Goal: Task Accomplishment & Management: Use online tool/utility

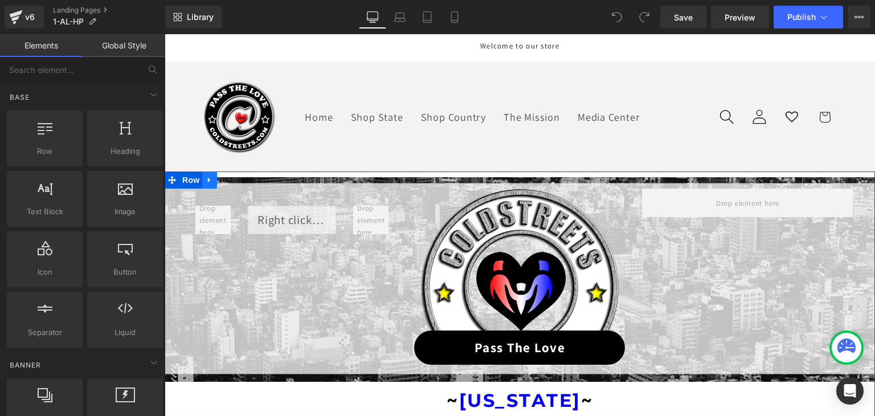
click at [206, 174] on link at bounding box center [209, 180] width 15 height 17
click at [221, 178] on icon at bounding box center [225, 180] width 8 height 8
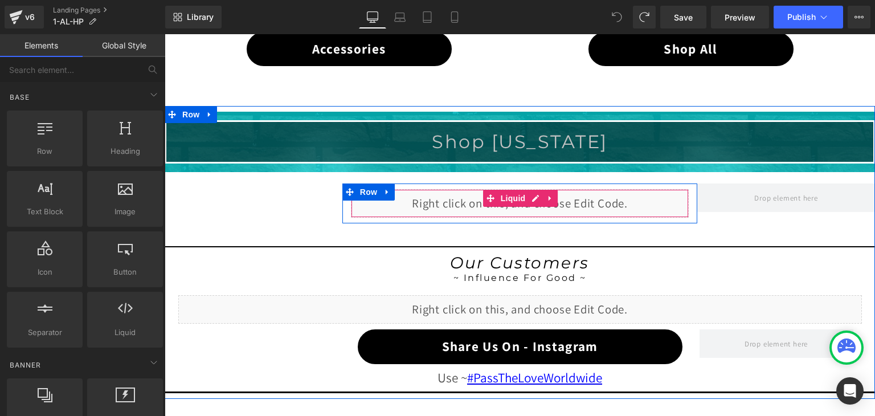
scroll to position [888, 0]
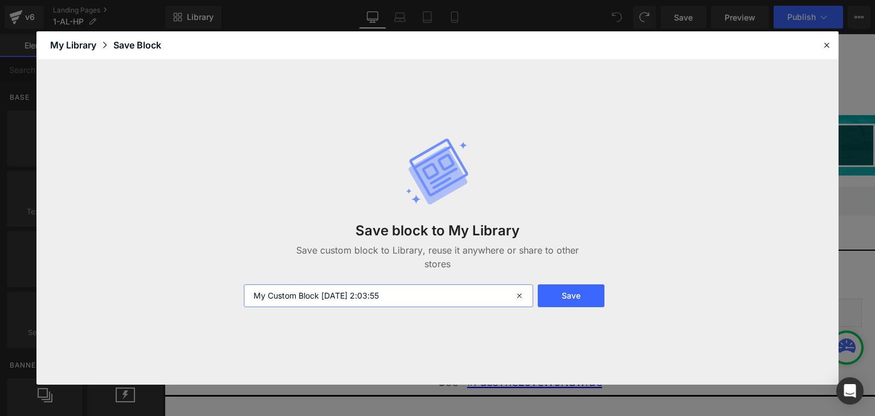
drag, startPoint x: 424, startPoint y: 290, endPoint x: 225, endPoint y: 292, distance: 198.9
click at [225, 292] on div "Save block to My Library Save custom block to Library, reuse it anywhere or sha…" at bounding box center [437, 222] width 802 height 325
type input "1-al bottom"
click at [563, 296] on button "Save" at bounding box center [571, 295] width 67 height 23
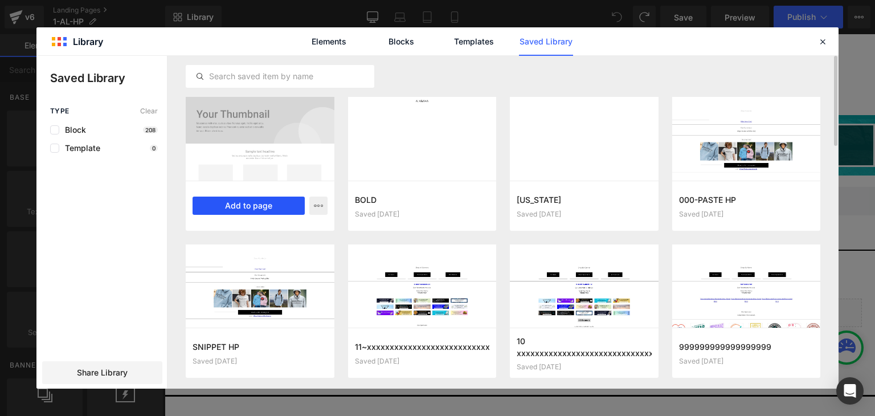
click at [259, 199] on button "Add to page" at bounding box center [249, 206] width 112 height 18
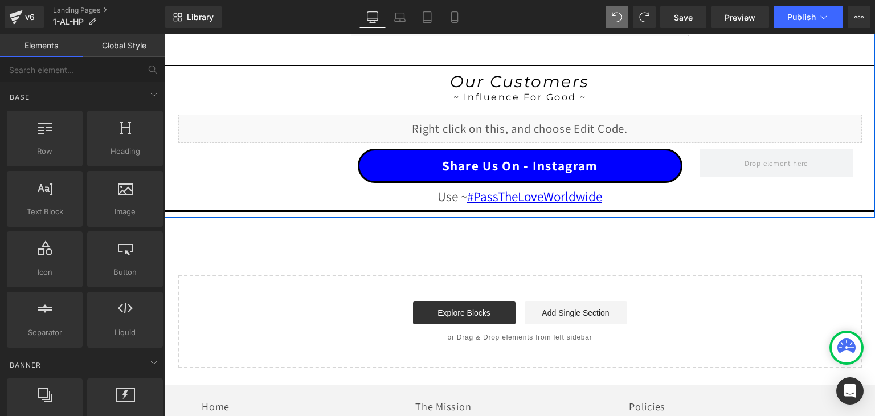
scroll to position [1367, 0]
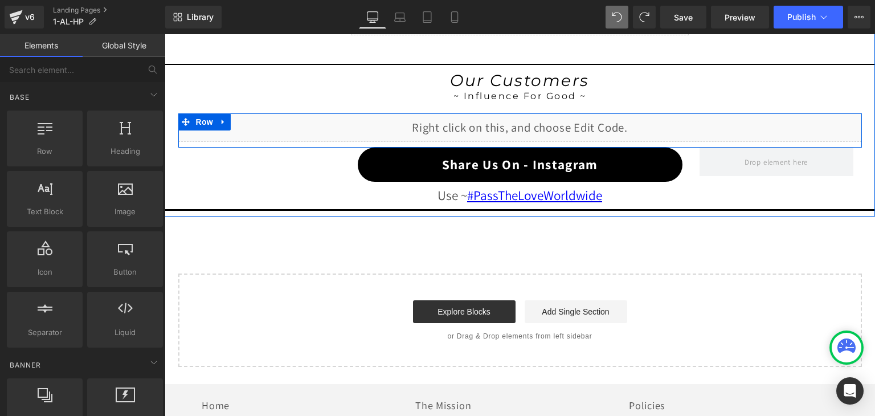
click at [532, 117] on div "Liquid" at bounding box center [520, 127] width 684 height 28
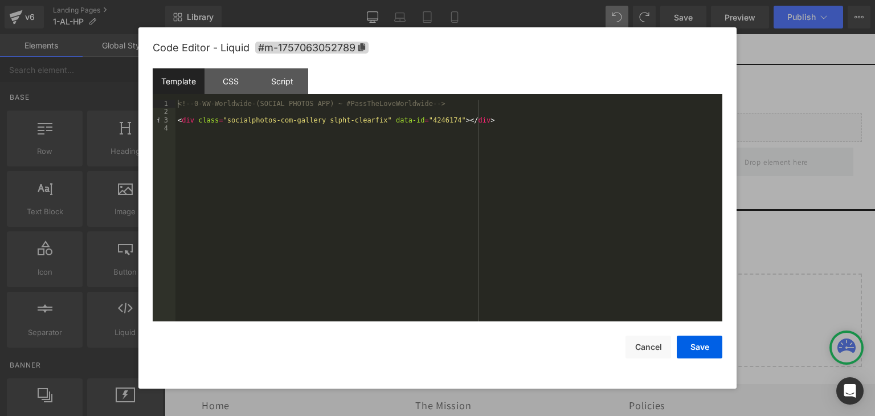
click at [447, 105] on div "<!-- 0-WW-Worldwide-(SOCIAL PHOTOS APP) ~ #PassTheLoveWorldwide --> < div class…" at bounding box center [449, 219] width 547 height 238
click at [193, 105] on div "<!-- 0-WW-Worldwide-(SOCIAL PHOTOS APP) ~ #PassTheLoveWorldwide --> < div class…" at bounding box center [449, 219] width 547 height 238
click at [478, 121] on div "<!-- XXXXXXXXXXXX0-WW-Worldwide-(SOCIAL PHOTOS APP) ~ #PassTheLoveWorldwide -->…" at bounding box center [449, 219] width 547 height 238
click at [237, 79] on div "CSS" at bounding box center [231, 81] width 52 height 26
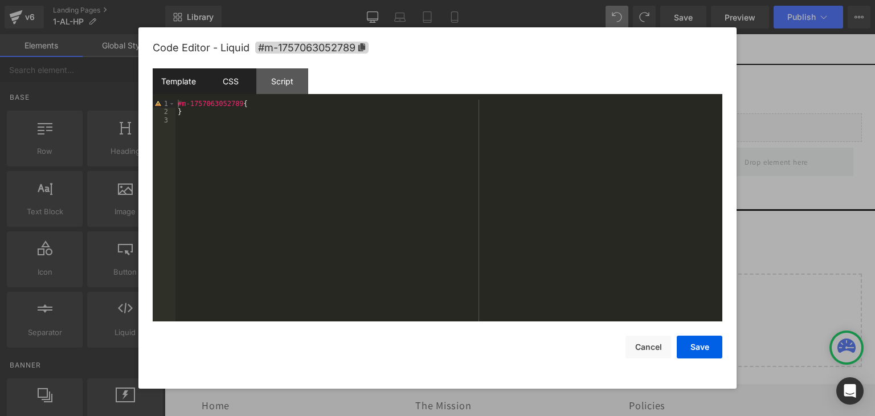
click at [179, 76] on div "Template" at bounding box center [179, 81] width 52 height 26
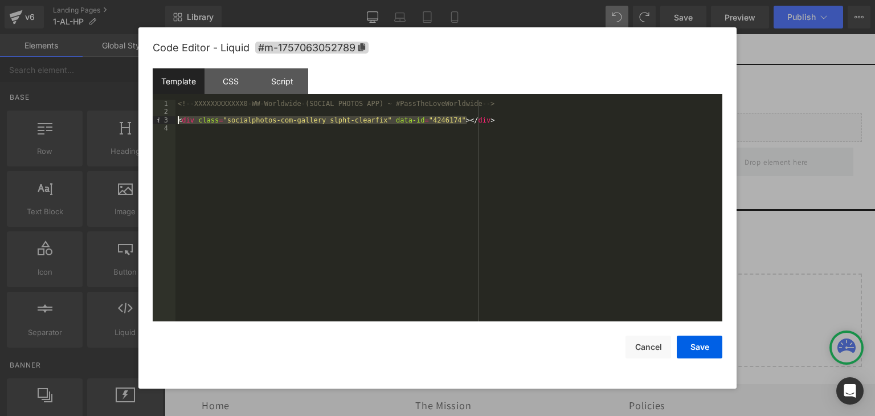
drag, startPoint x: 478, startPoint y: 122, endPoint x: 178, endPoint y: 120, distance: 299.2
click at [178, 120] on div "<!-- XXXXXXXXXXXX0-WW-Worldwide-(SOCIAL PHOTOS APP) ~ #PassTheLoveWorldwide -->…" at bounding box center [449, 219] width 547 height 238
click at [720, 344] on button "Save" at bounding box center [700, 347] width 46 height 23
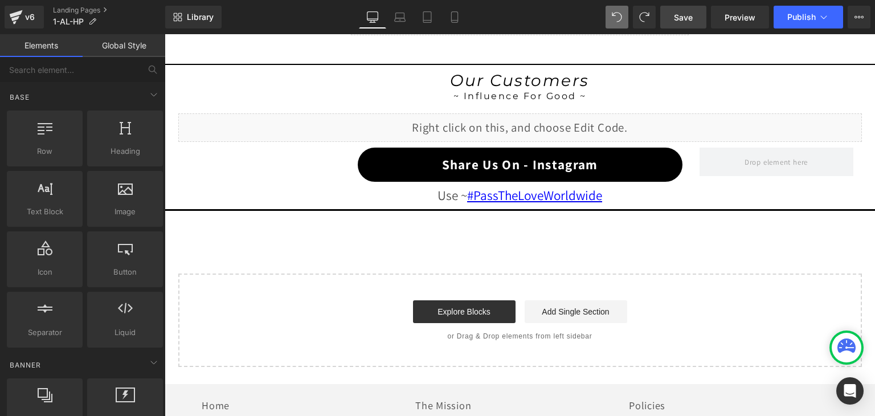
click at [684, 13] on span "Save" at bounding box center [683, 17] width 19 height 12
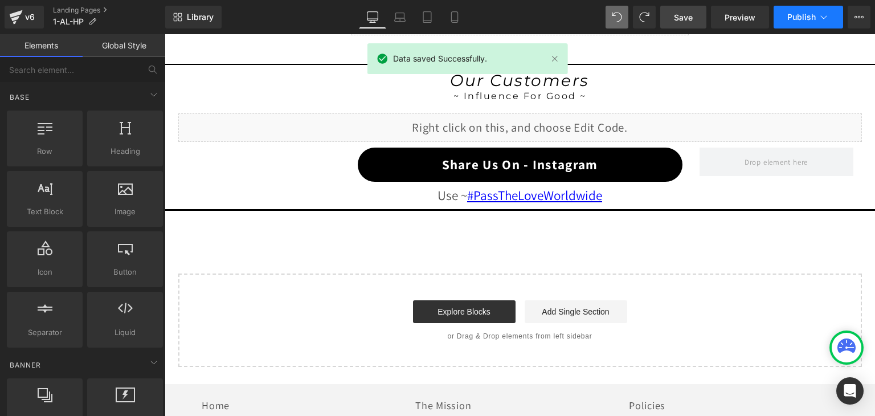
click at [813, 15] on span "Publish" at bounding box center [802, 17] width 28 height 9
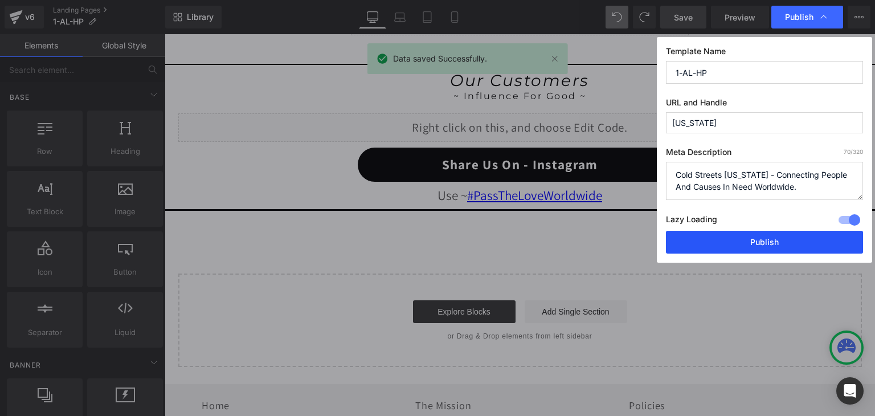
click at [777, 232] on button "Publish" at bounding box center [764, 242] width 197 height 23
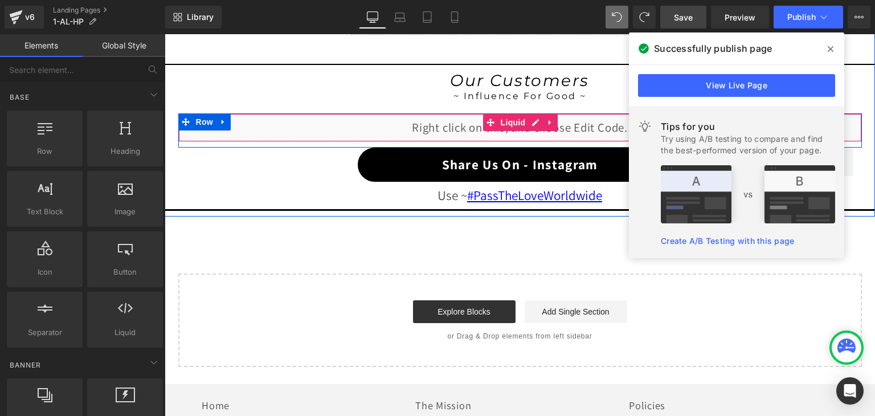
click at [533, 117] on div "Liquid" at bounding box center [520, 127] width 684 height 28
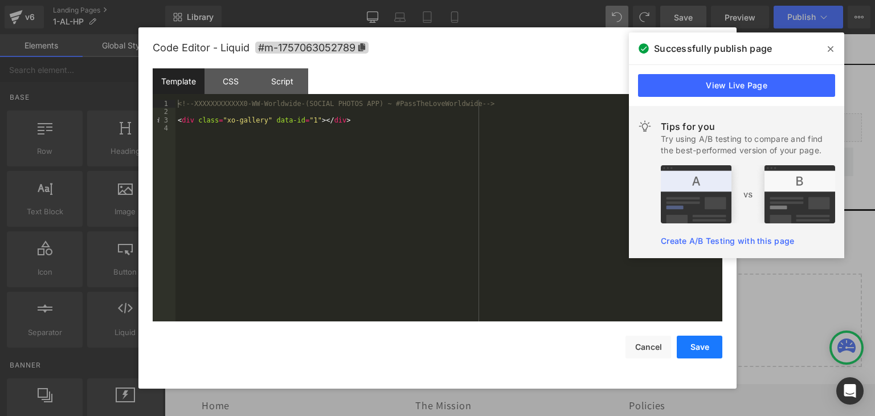
click at [690, 340] on button "Save" at bounding box center [700, 347] width 46 height 23
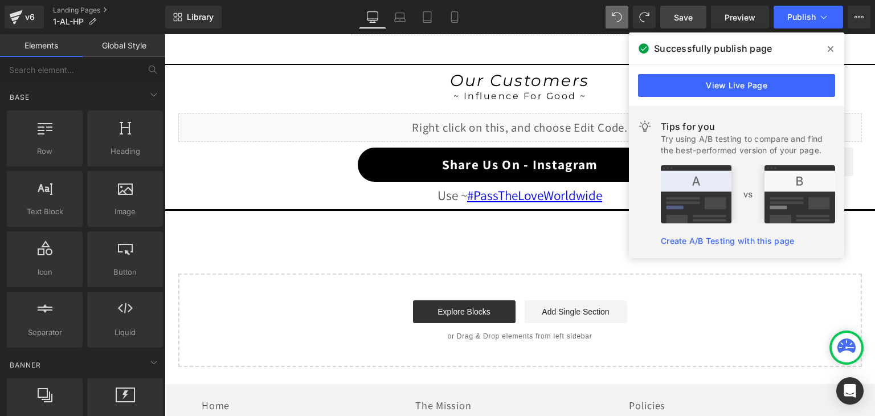
click at [682, 18] on span "Save" at bounding box center [683, 17] width 19 height 12
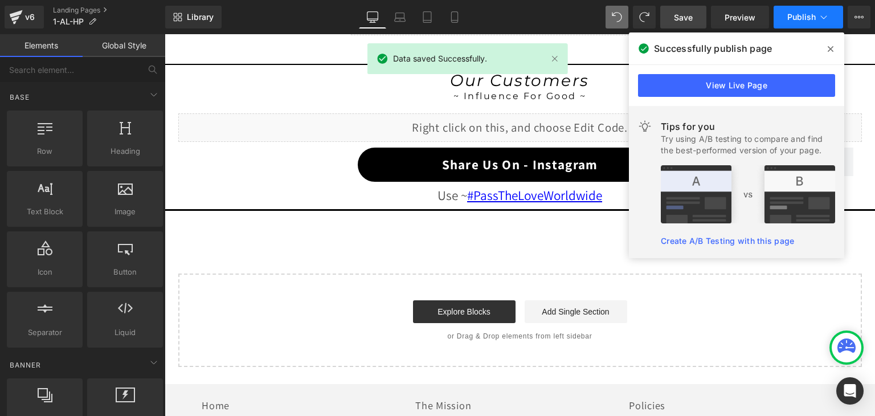
click at [825, 20] on icon at bounding box center [823, 16] width 11 height 11
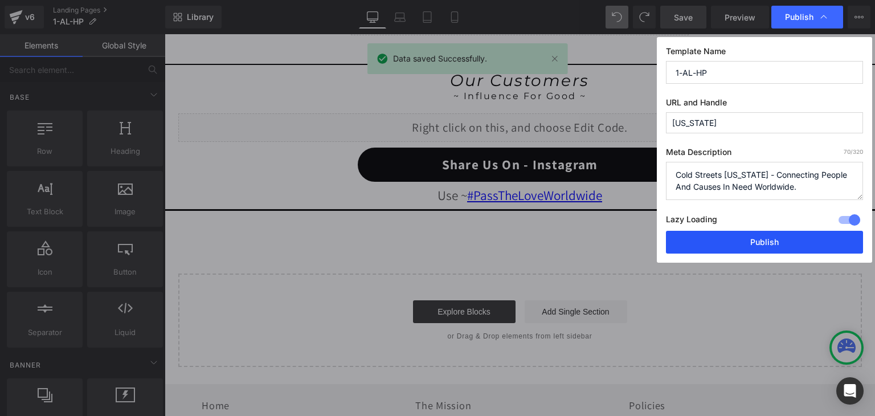
click at [764, 240] on button "Publish" at bounding box center [764, 242] width 197 height 23
